Goal: Information Seeking & Learning: Learn about a topic

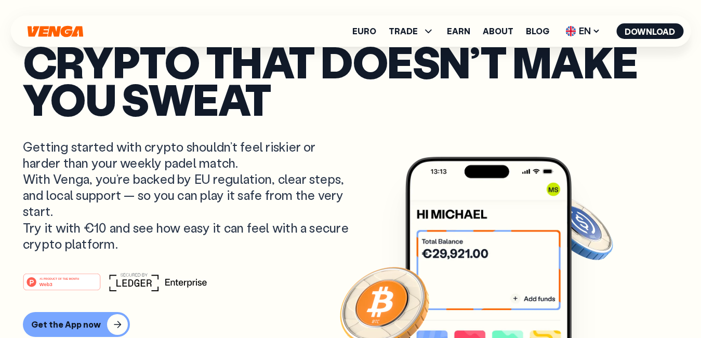
drag, startPoint x: 370, startPoint y: 163, endPoint x: 422, endPoint y: 166, distance: 52.6
click at [370, 164] on article "Crypto that doesn’t make you sweat Getting started with crypto shouldn’t feel r…" at bounding box center [350, 190] width 655 height 295
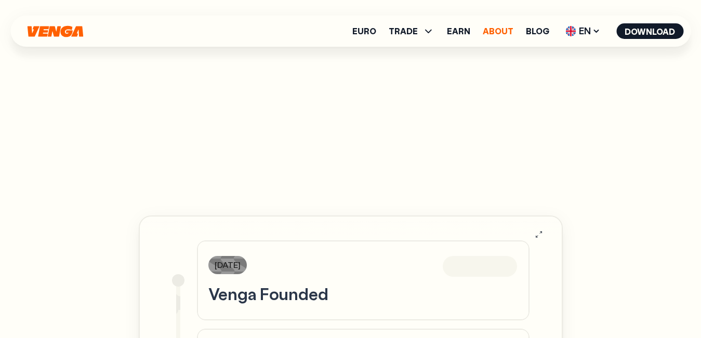
click at [496, 31] on link "About" at bounding box center [498, 31] width 31 height 8
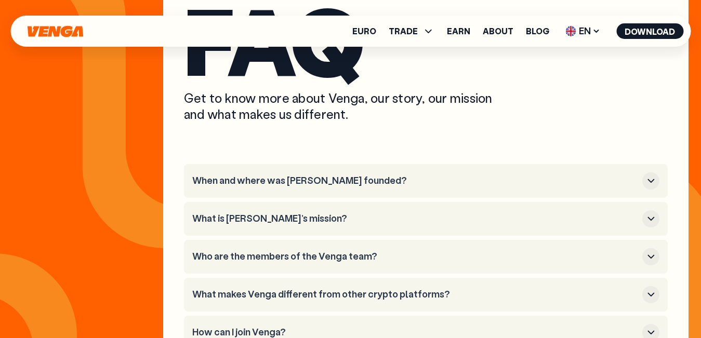
click at [310, 175] on h3 "When and where was [PERSON_NAME] founded?" at bounding box center [415, 180] width 446 height 11
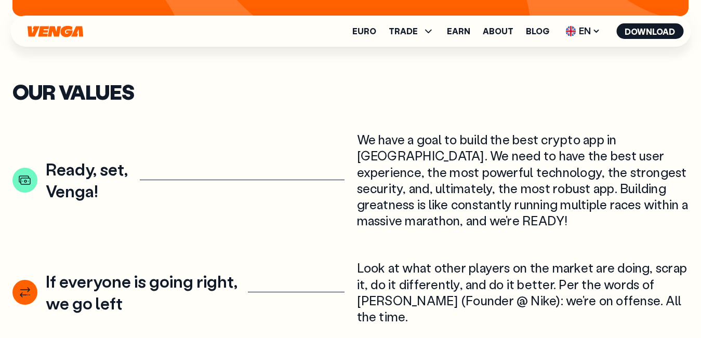
scroll to position [1344, 0]
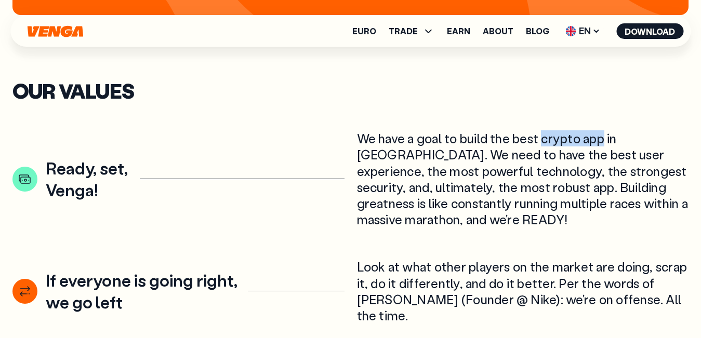
copy div "crypto app"
drag, startPoint x: 542, startPoint y: 127, endPoint x: 603, endPoint y: 125, distance: 61.4
click at [603, 130] on div "We have a goal to build the best crypto app in [GEOGRAPHIC_DATA]. We need to ha…" at bounding box center [523, 178] width 332 height 97
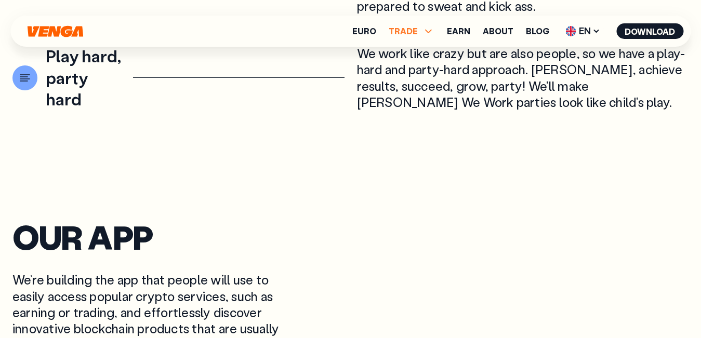
scroll to position [1767, 0]
